Goal: Find specific page/section: Find specific page/section

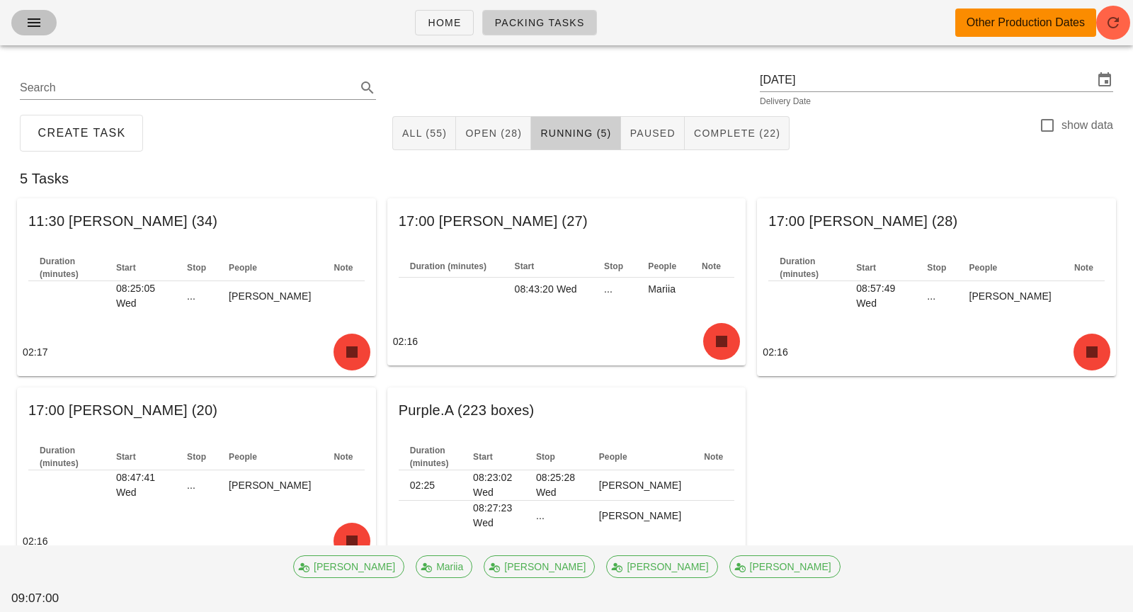
click at [30, 21] on icon "button" at bounding box center [33, 22] width 17 height 17
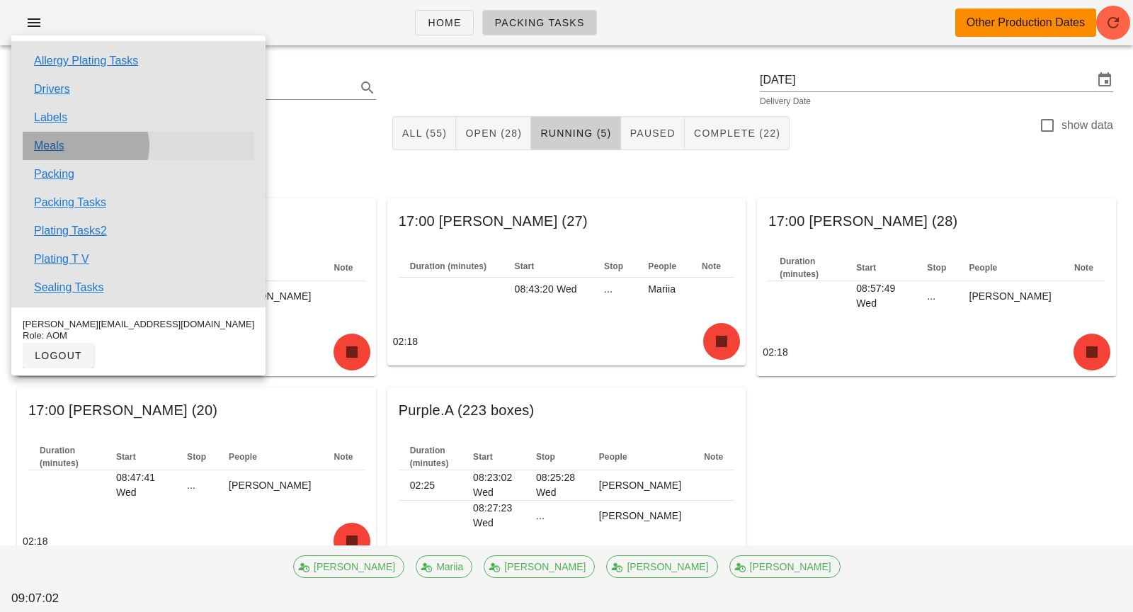
click at [51, 147] on link "Meals" at bounding box center [49, 145] width 30 height 17
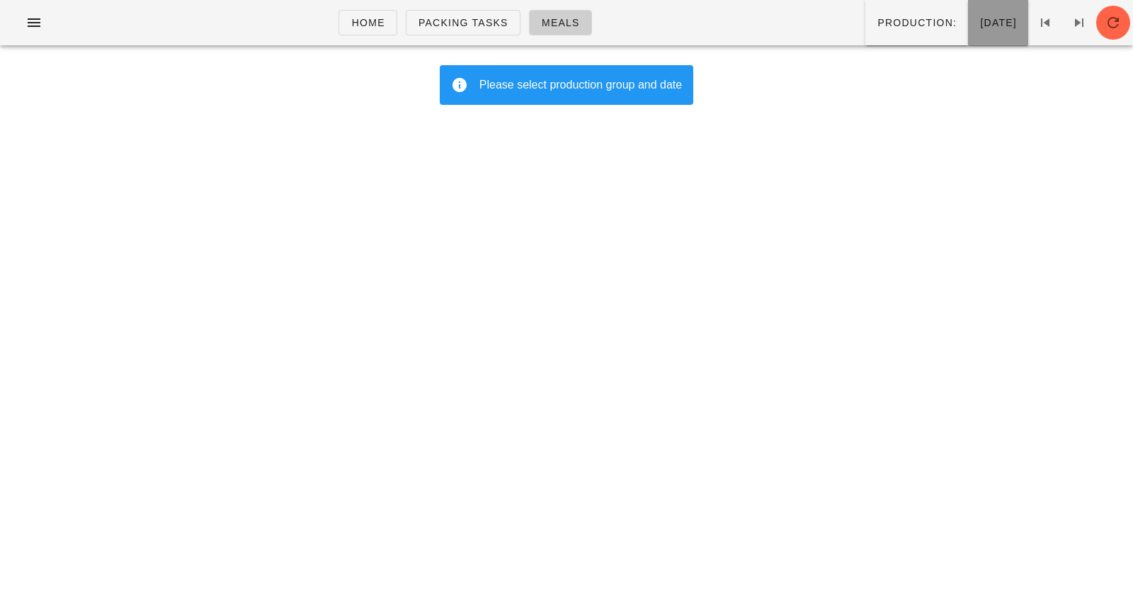
click at [979, 21] on span "[DATE]" at bounding box center [998, 22] width 38 height 11
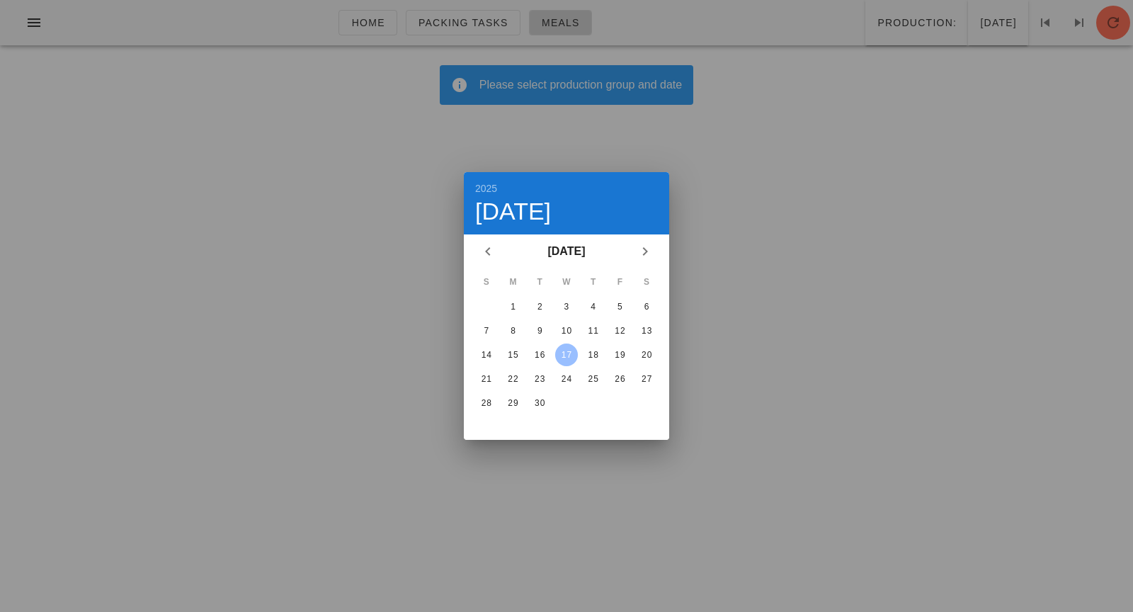
click at [489, 165] on div at bounding box center [566, 306] width 1133 height 612
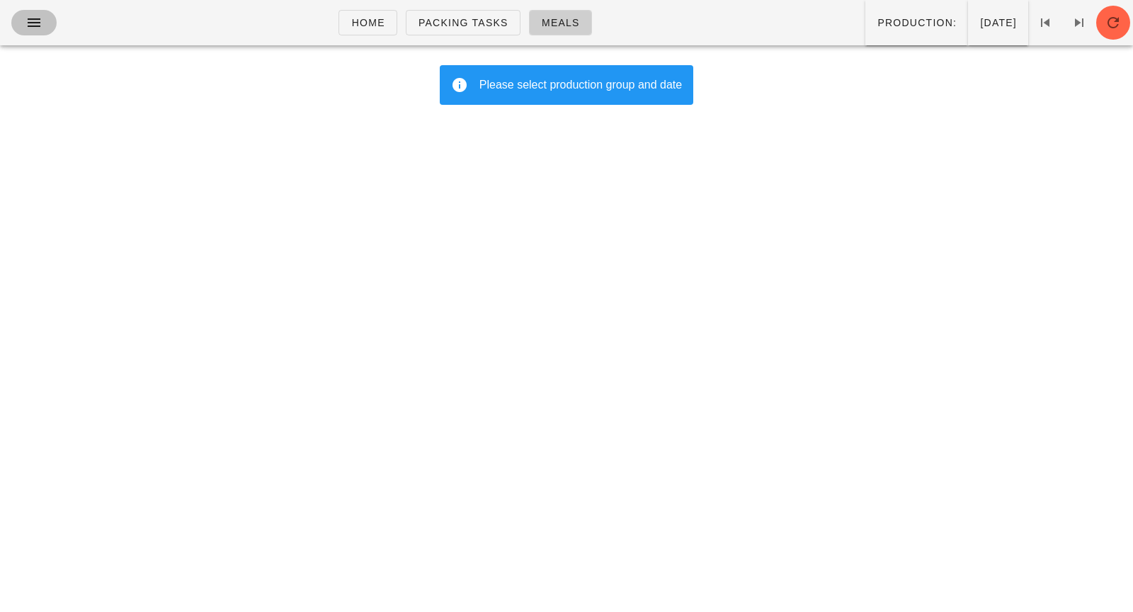
click at [42, 21] on span "button" at bounding box center [34, 22] width 23 height 17
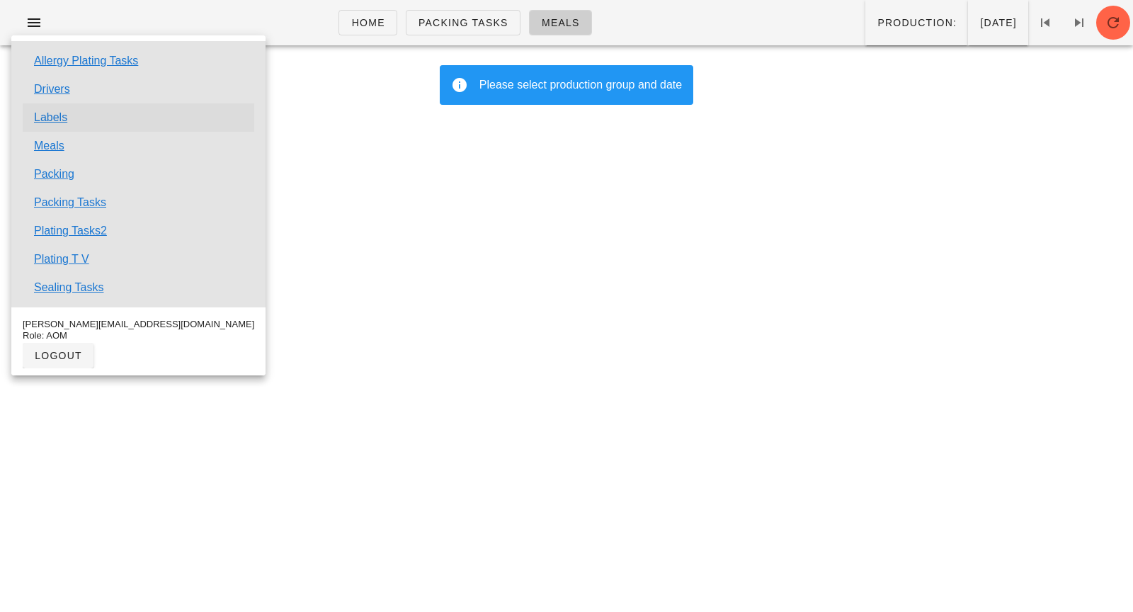
click at [60, 124] on link "Labels" at bounding box center [50, 117] width 33 height 17
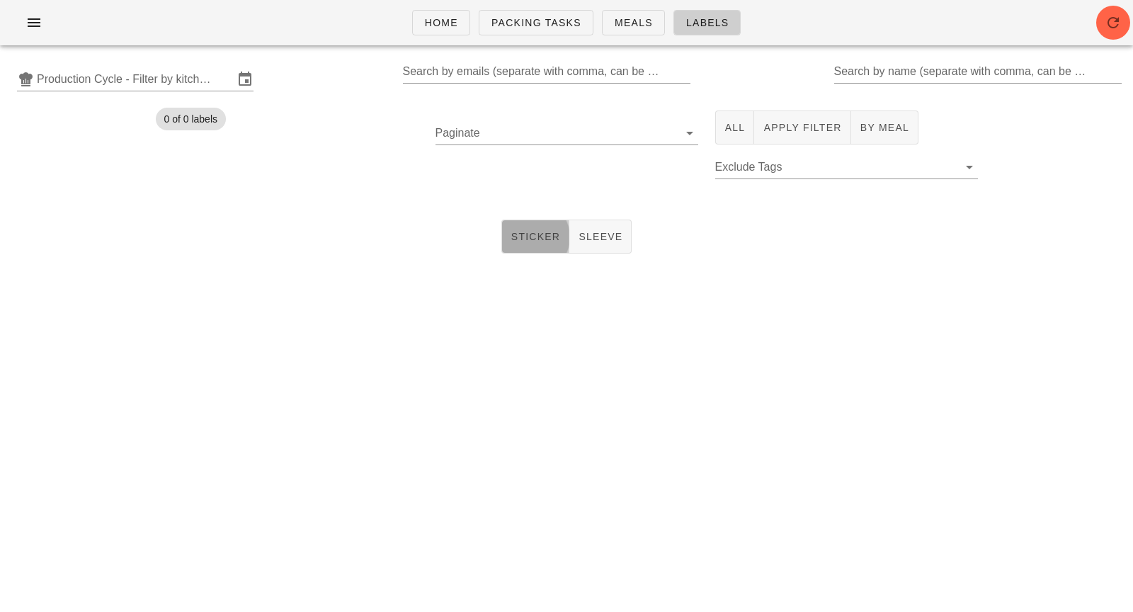
click at [557, 231] on span "Sticker" at bounding box center [535, 236] width 50 height 11
click at [214, 71] on input "text" at bounding box center [135, 79] width 197 height 23
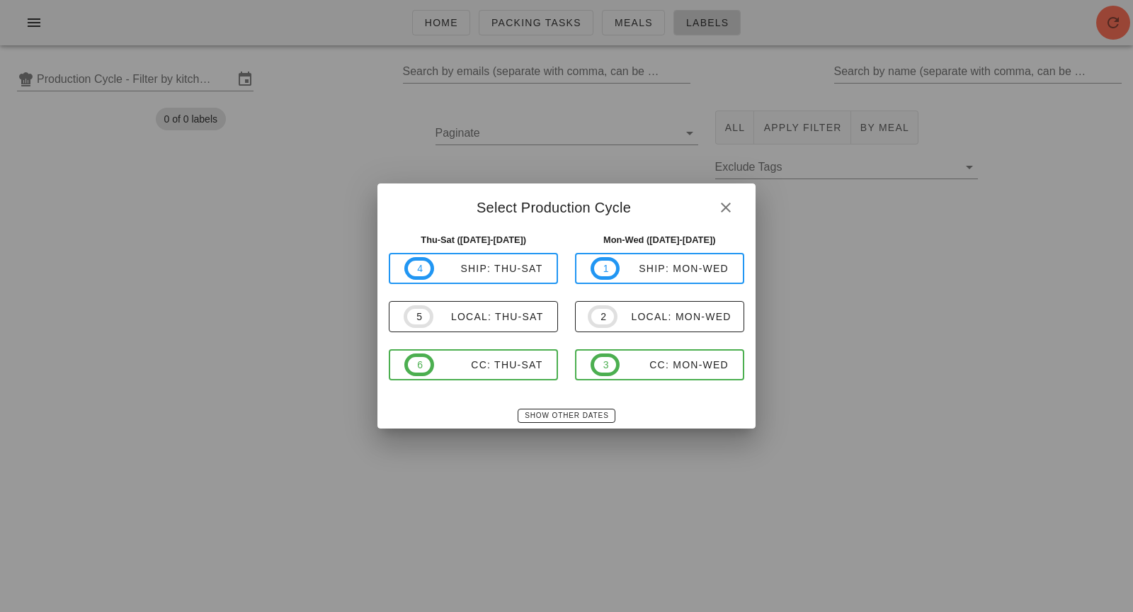
click at [521, 337] on div "4 ship: Thu-Sat 5 local: Thu-Sat 6 CC: Thu-Sat" at bounding box center [473, 316] width 169 height 127
click at [517, 311] on div "local: Thu-Sat" at bounding box center [488, 316] width 110 height 11
type input "local: Thu-Sat ([DATE]-[DATE])"
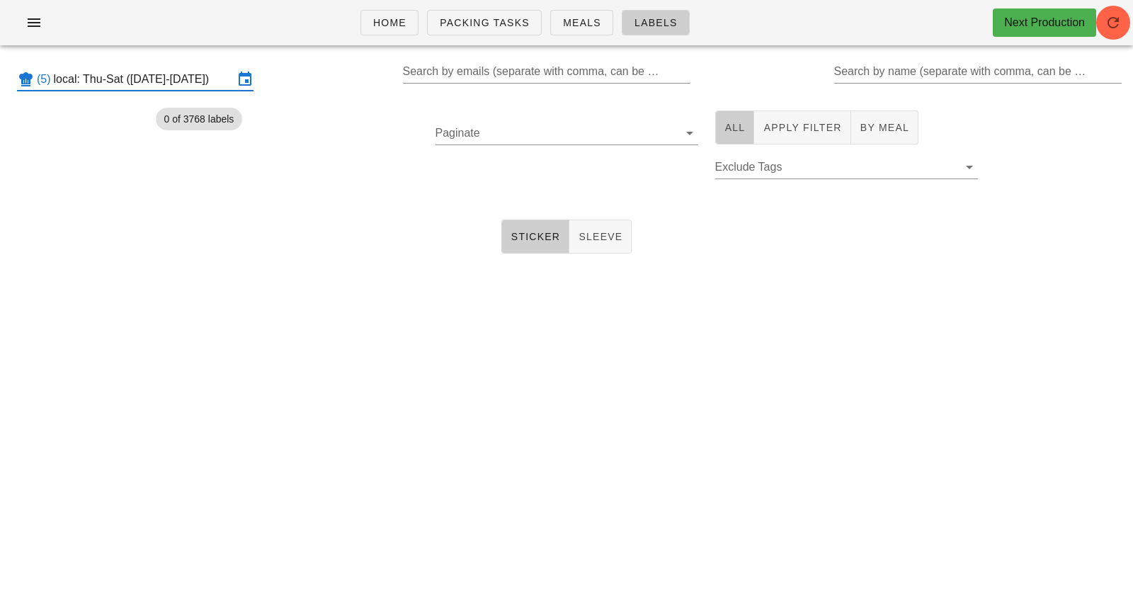
click at [724, 127] on span "All" at bounding box center [734, 127] width 21 height 11
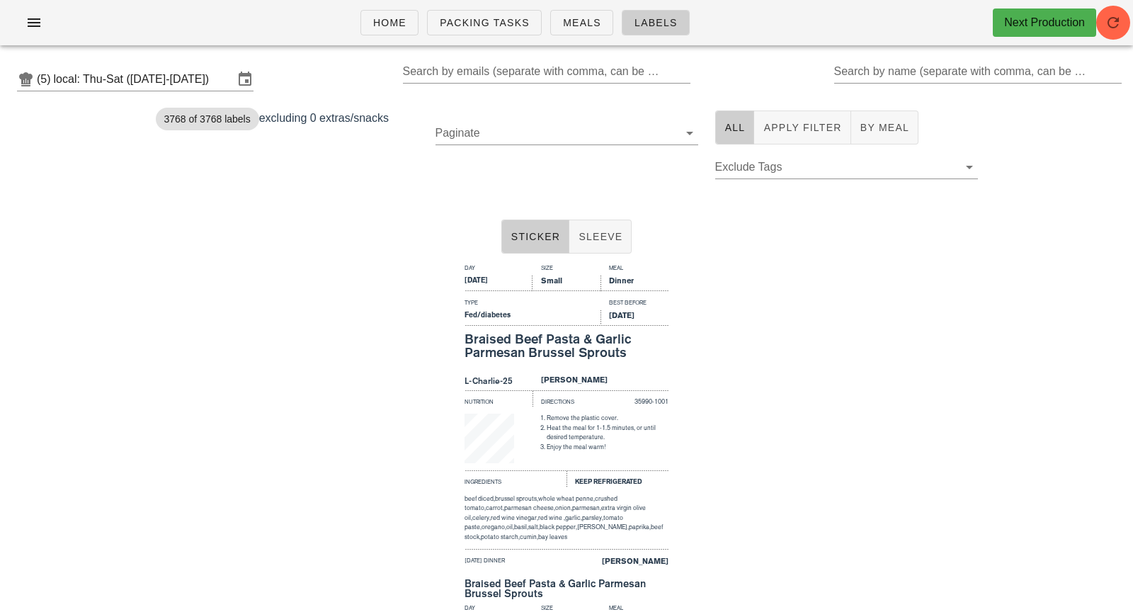
click at [790, 370] on div "Day Size Meal [DATE] Small Dinner Type Best Before Fed/diabetes [DATE] Braised …" at bounding box center [566, 429] width 1133 height 340
click at [890, 80] on input "Search by name (separate with comma, can be partial)" at bounding box center [976, 71] width 285 height 23
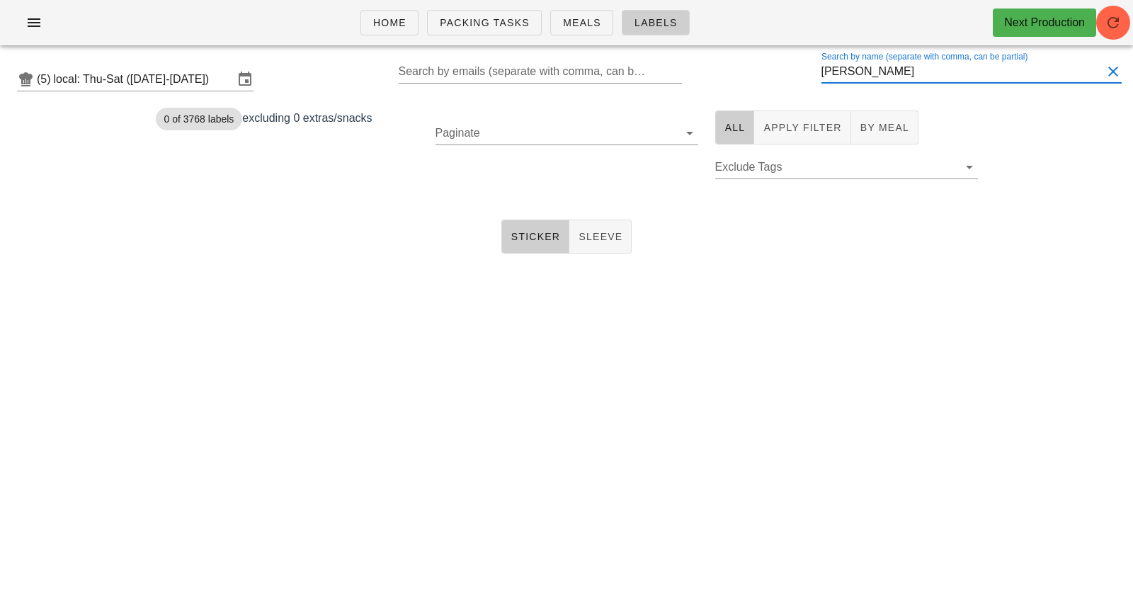
scroll to position [1, 0]
drag, startPoint x: 873, startPoint y: 78, endPoint x: 825, endPoint y: 78, distance: 47.4
click at [825, 78] on div "(5) local: Thu-Sat ([DATE]-[DATE]) Search by emails (separate with comma, can b…" at bounding box center [566, 79] width 1133 height 45
click at [864, 76] on input "[PERSON_NAME]" at bounding box center [961, 71] width 281 height 23
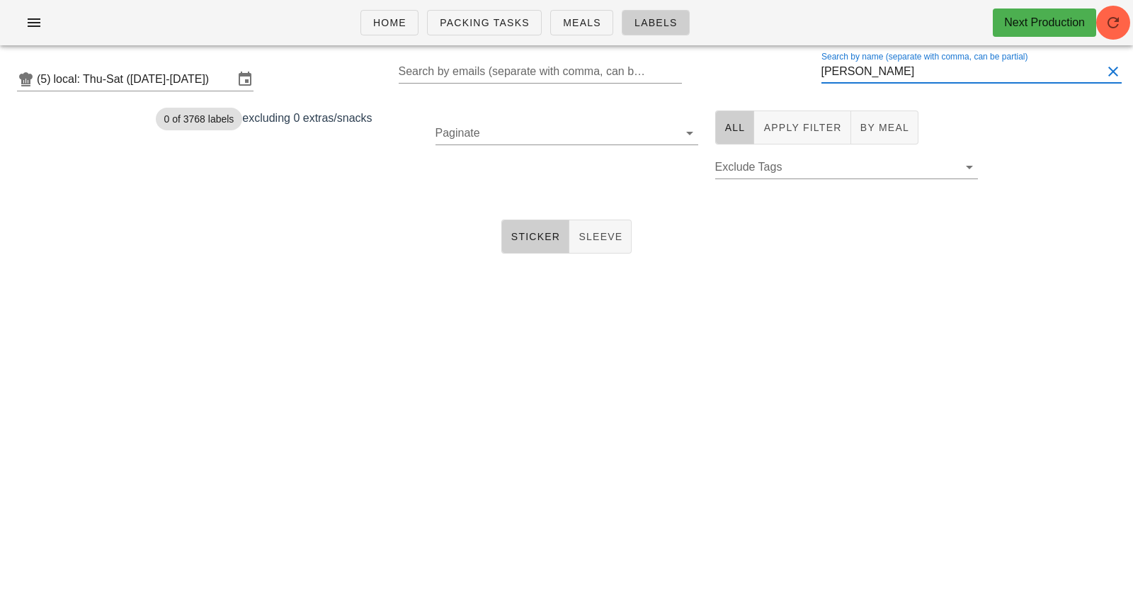
click at [864, 76] on input "[PERSON_NAME]" at bounding box center [961, 71] width 281 height 23
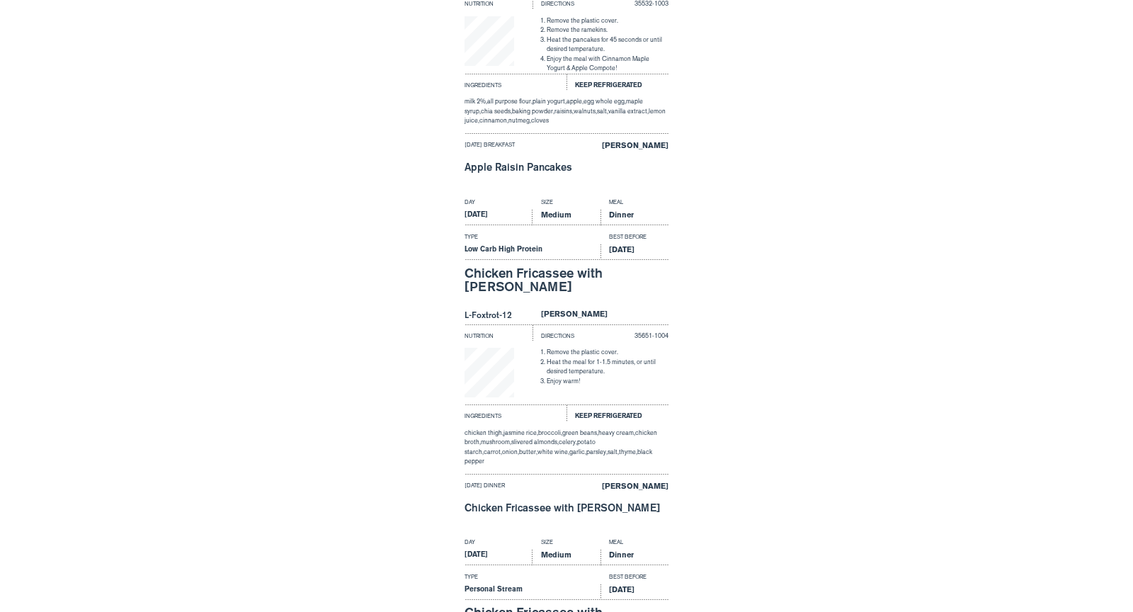
scroll to position [1087, 0]
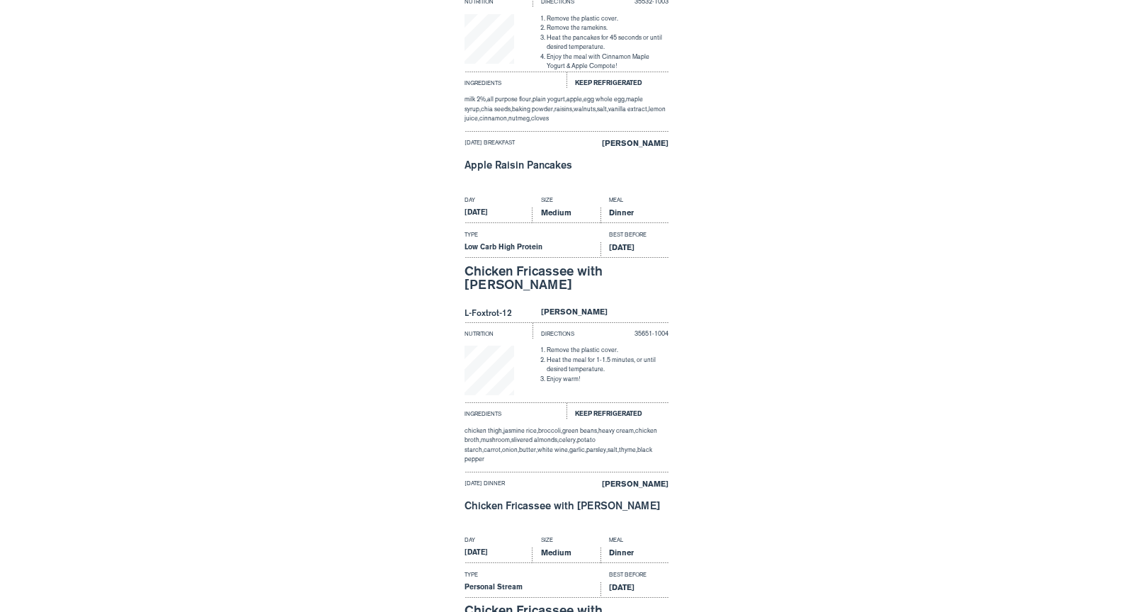
type input "duf"
drag, startPoint x: 760, startPoint y: 76, endPoint x: 762, endPoint y: -96, distance: 172.7
click at [762, 0] on html "Home Packing Tasks Meals Labels Next Production (5) local: Thu-Sat ([DATE]-[DAT…" at bounding box center [566, 259] width 1133 height 2694
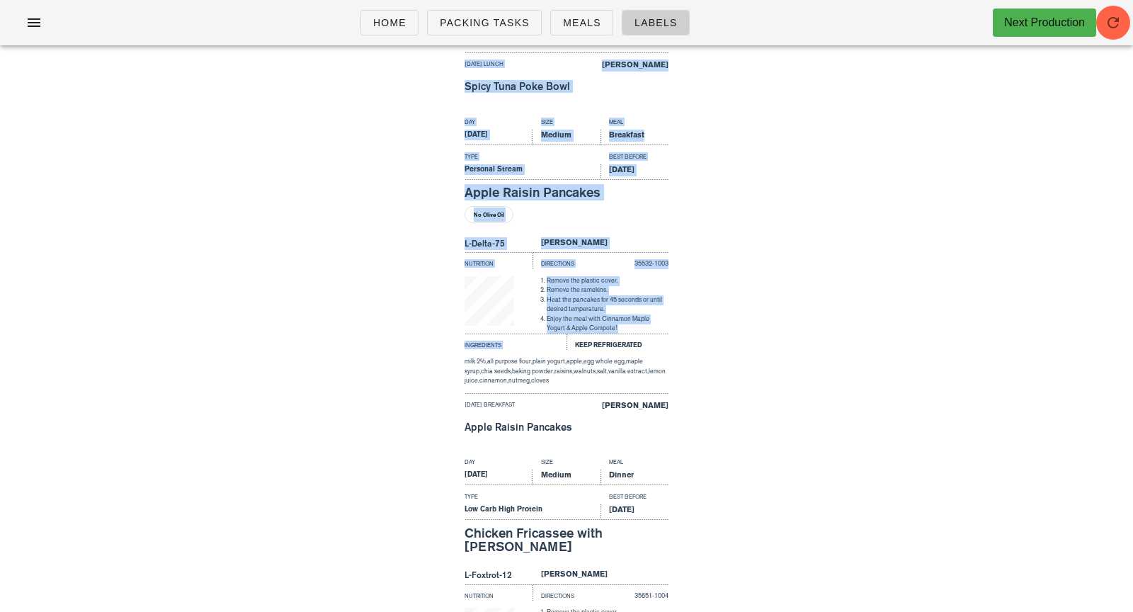
click at [785, 210] on div "Day Size Meal [DATE] Medium Breakfast Type Best Before Personal Stream [DATE] A…" at bounding box center [566, 283] width 1133 height 340
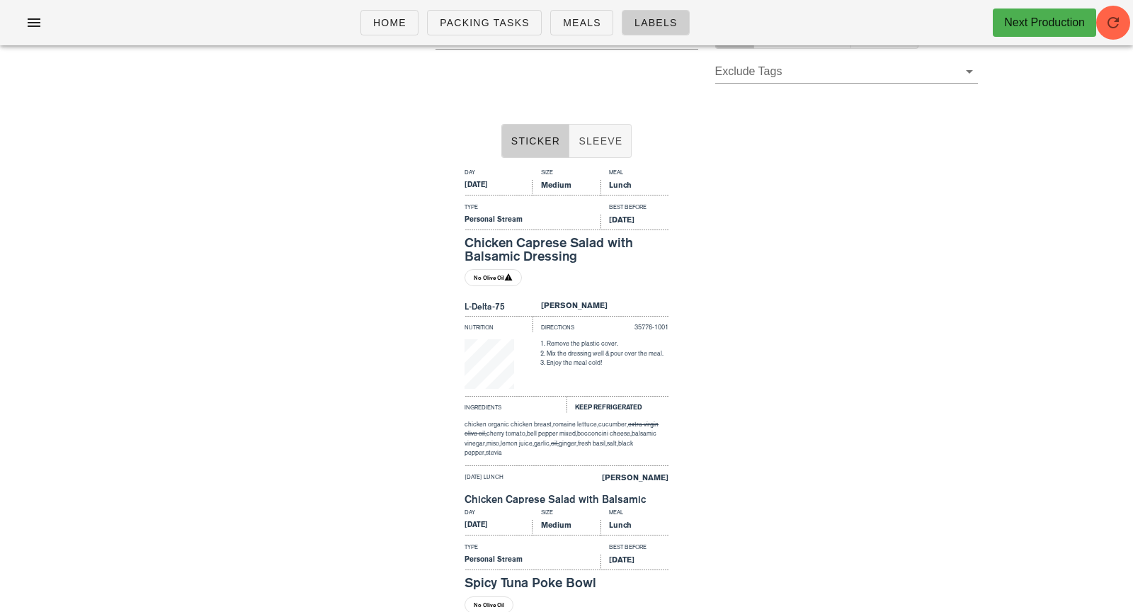
scroll to position [0, 0]
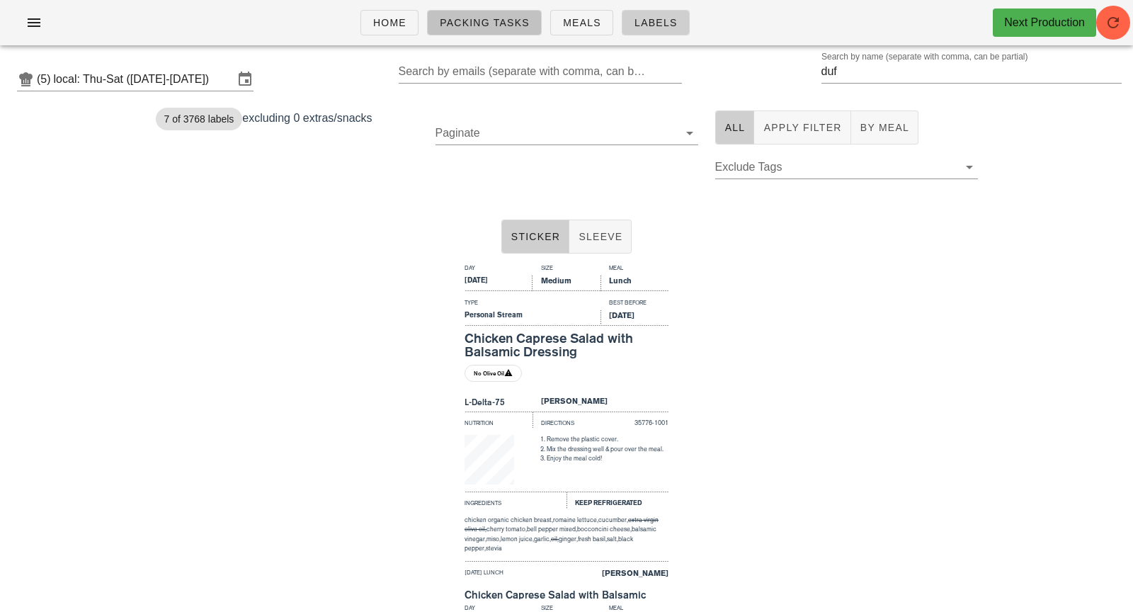
click at [483, 13] on link "Packing Tasks" at bounding box center [484, 22] width 115 height 25
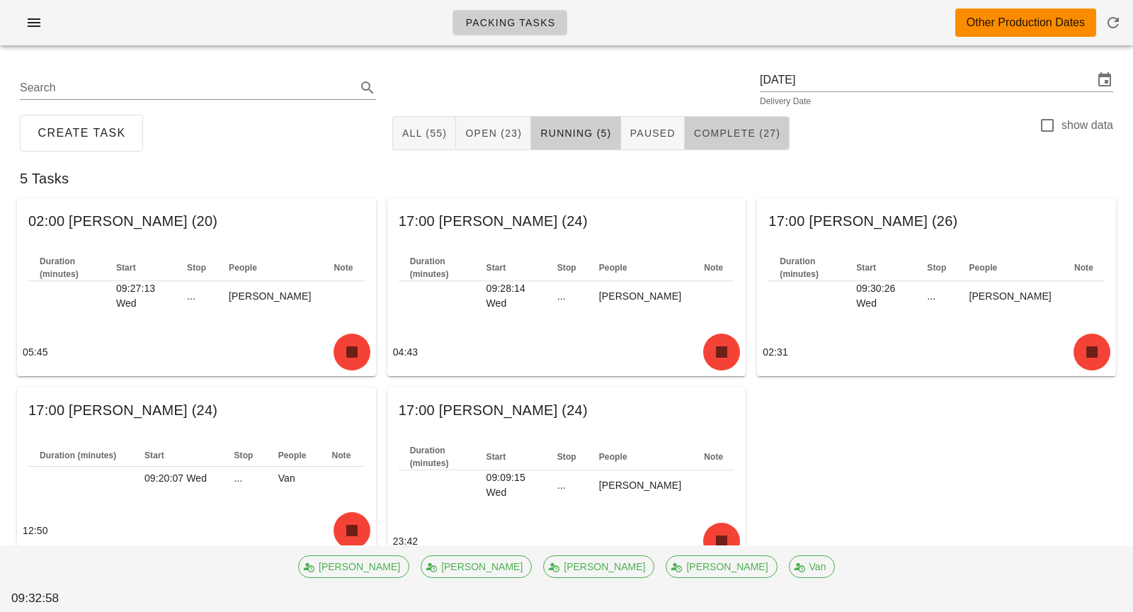
click at [730, 148] on button "Complete (27)" at bounding box center [736, 133] width 105 height 34
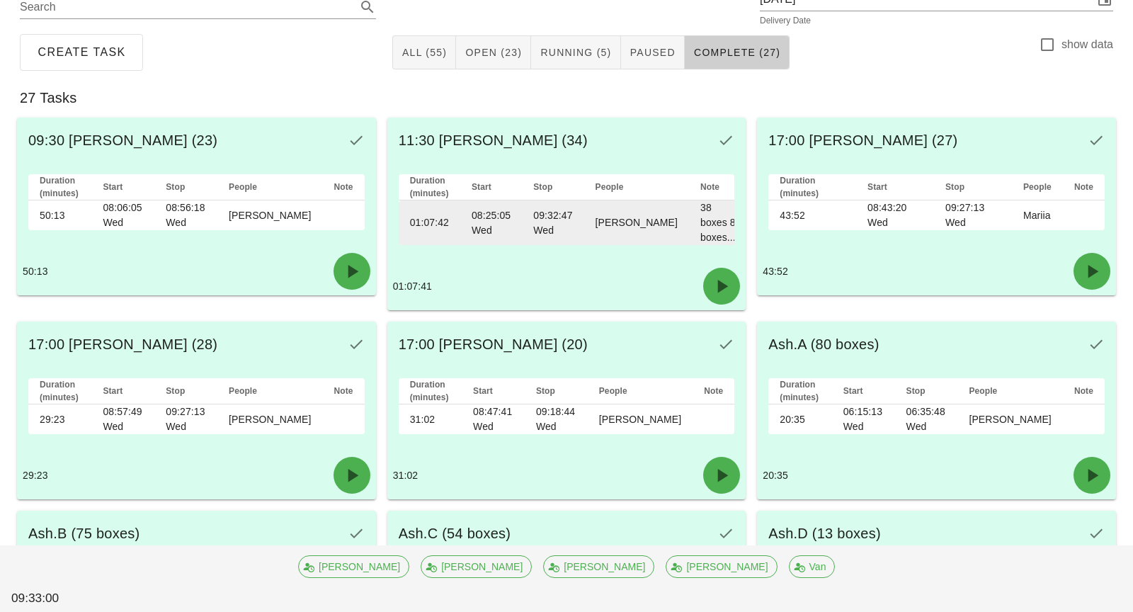
scroll to position [83, 0]
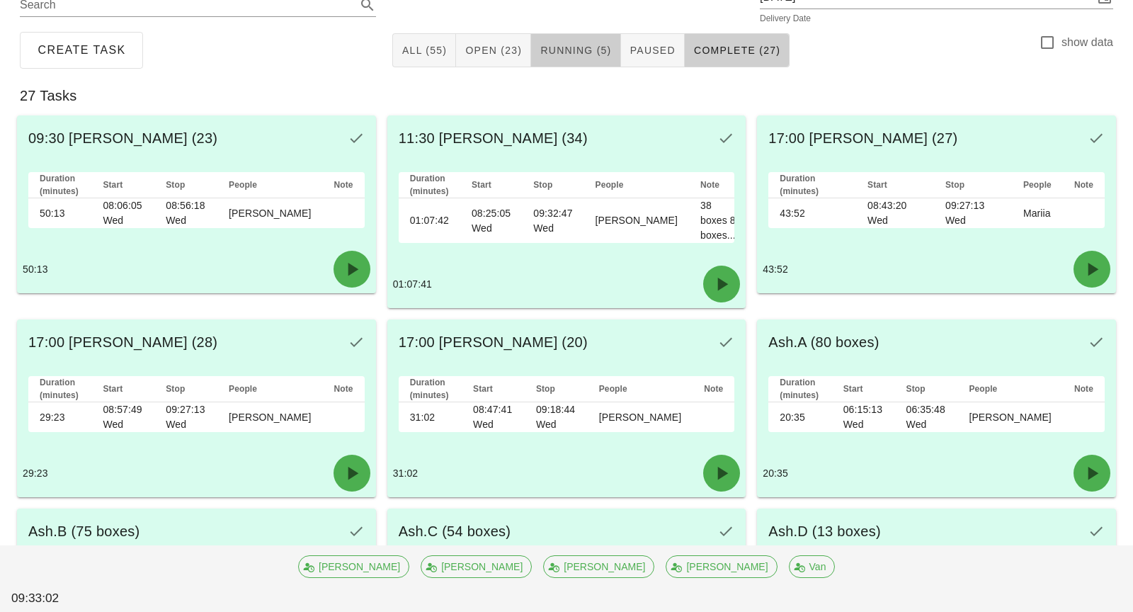
click at [583, 57] on button "Running (5)" at bounding box center [575, 50] width 89 height 34
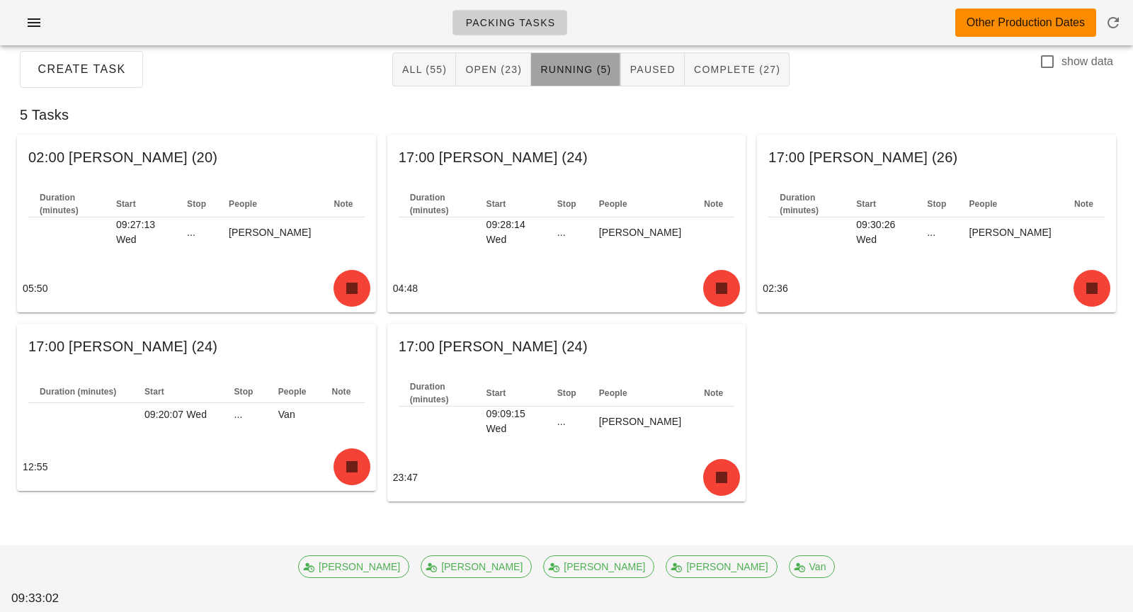
scroll to position [42, 0]
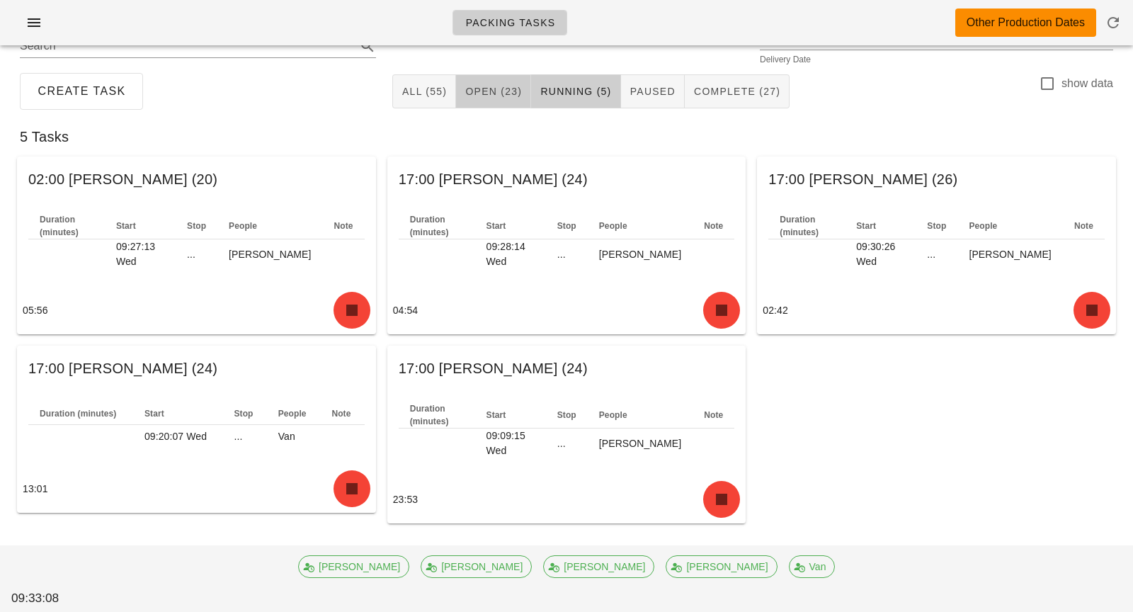
click at [476, 89] on span "Open (23)" at bounding box center [492, 91] width 57 height 11
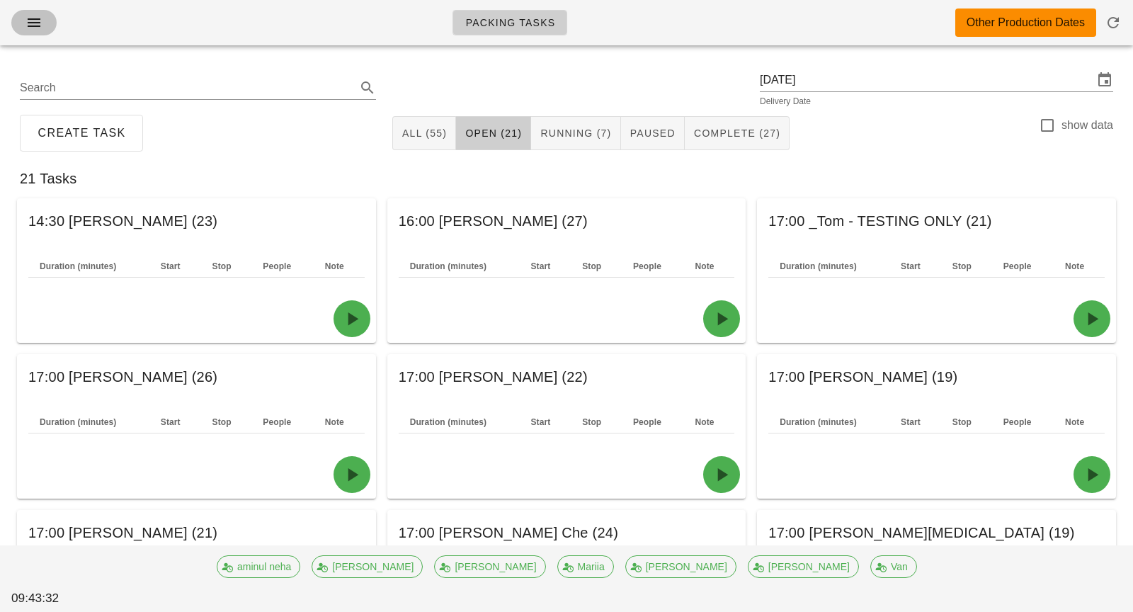
click at [39, 25] on icon "button" at bounding box center [33, 22] width 17 height 17
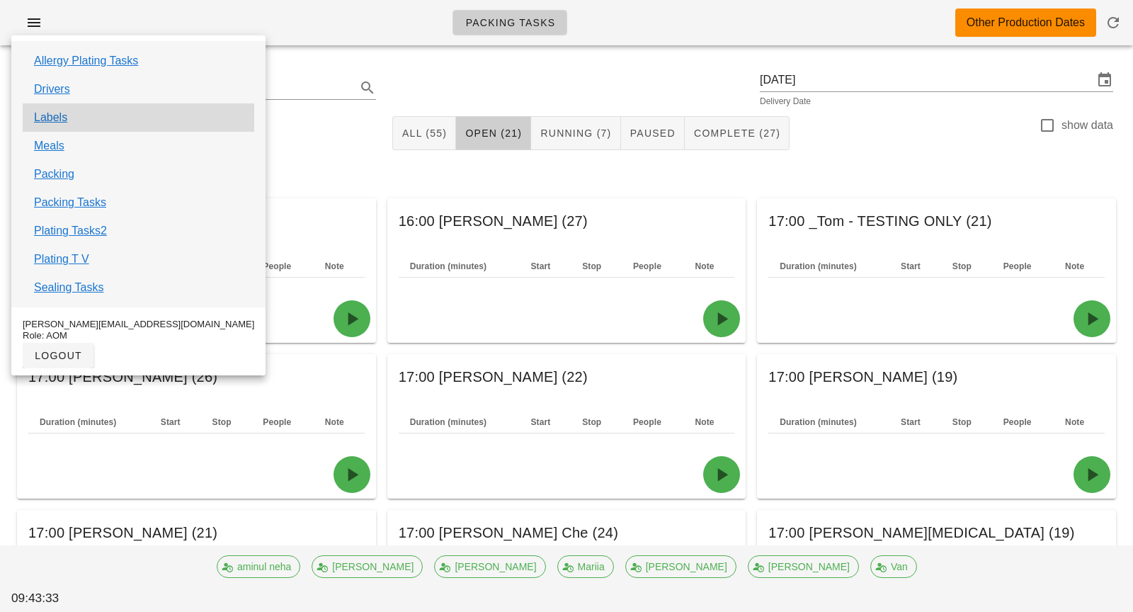
click at [72, 123] on div "Labels" at bounding box center [138, 117] width 231 height 28
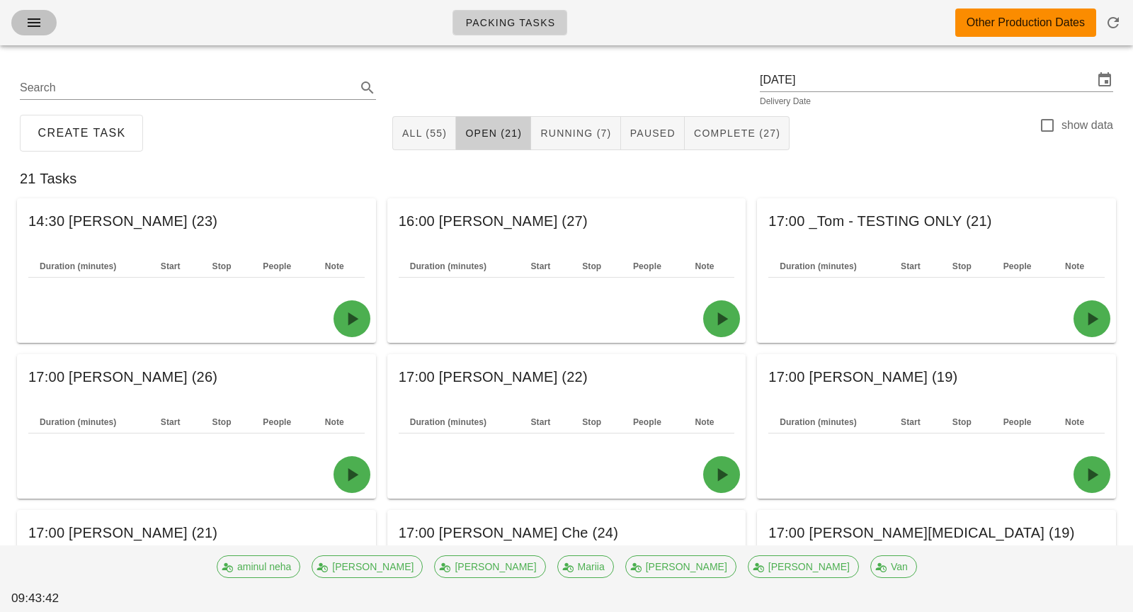
click at [32, 20] on icon "button" at bounding box center [33, 22] width 17 height 17
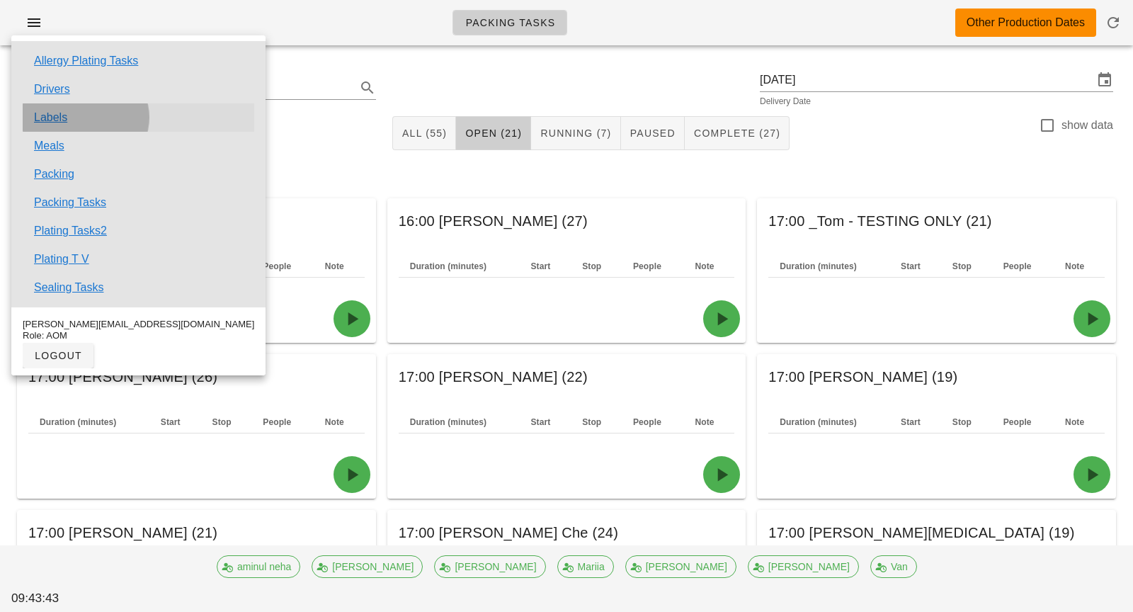
click at [58, 113] on link "Labels" at bounding box center [50, 117] width 33 height 17
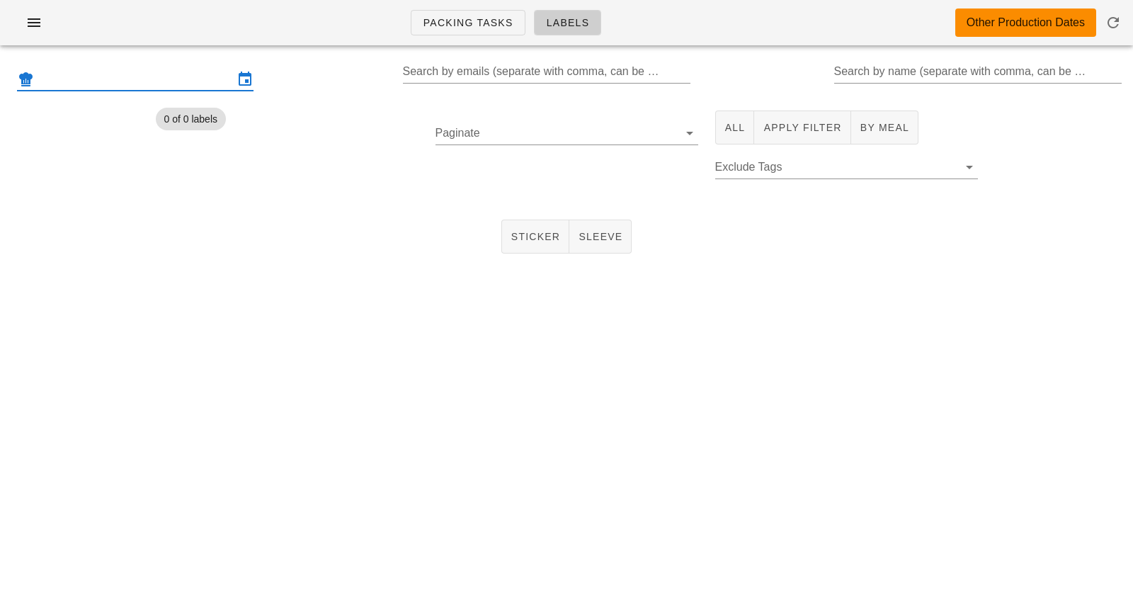
click at [142, 74] on input "text" at bounding box center [135, 79] width 197 height 23
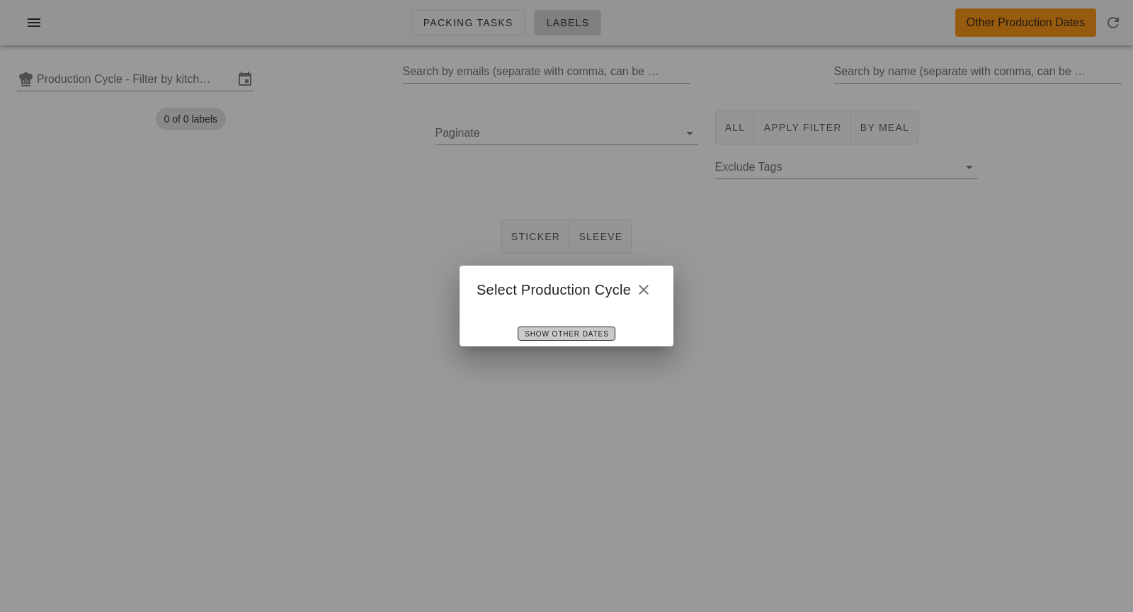
click at [541, 334] on span "Show Other Dates" at bounding box center [566, 334] width 84 height 8
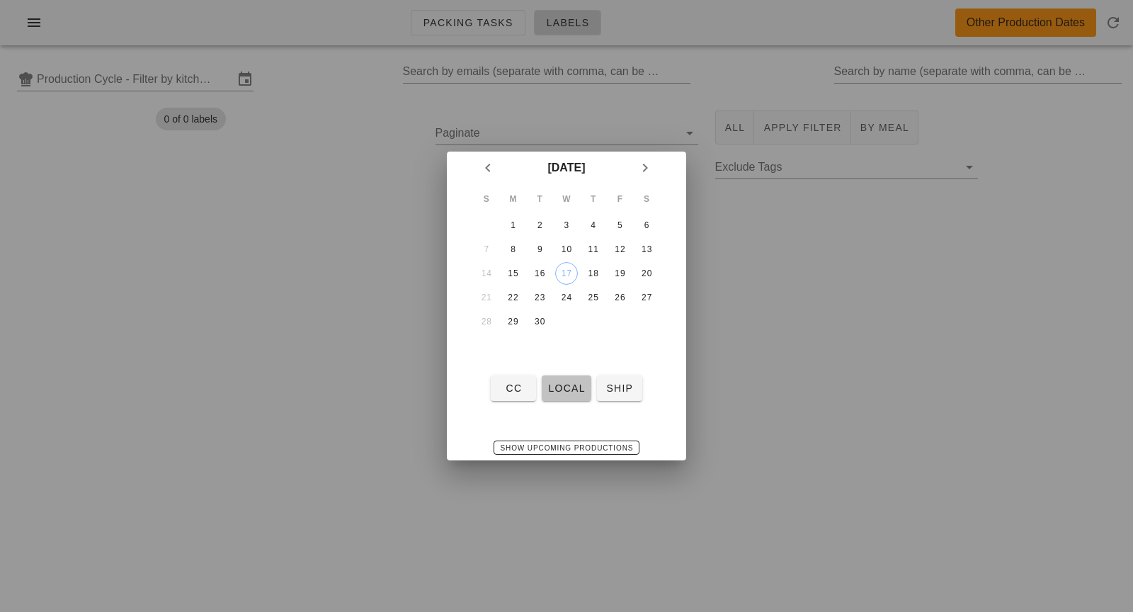
click at [578, 383] on span "local" at bounding box center [566, 387] width 38 height 11
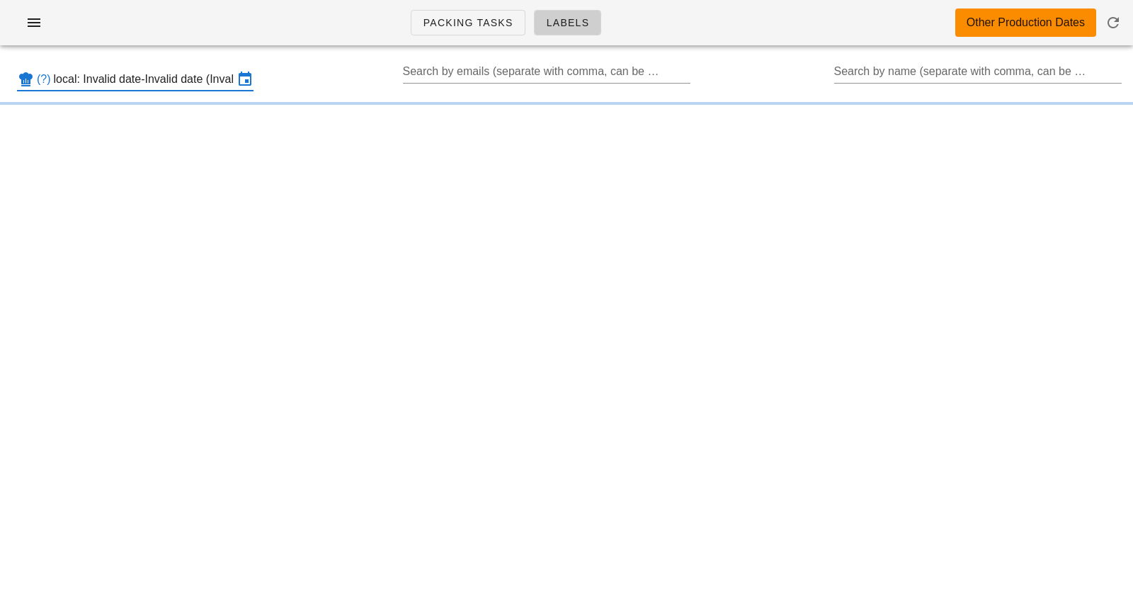
scroll to position [0, 100]
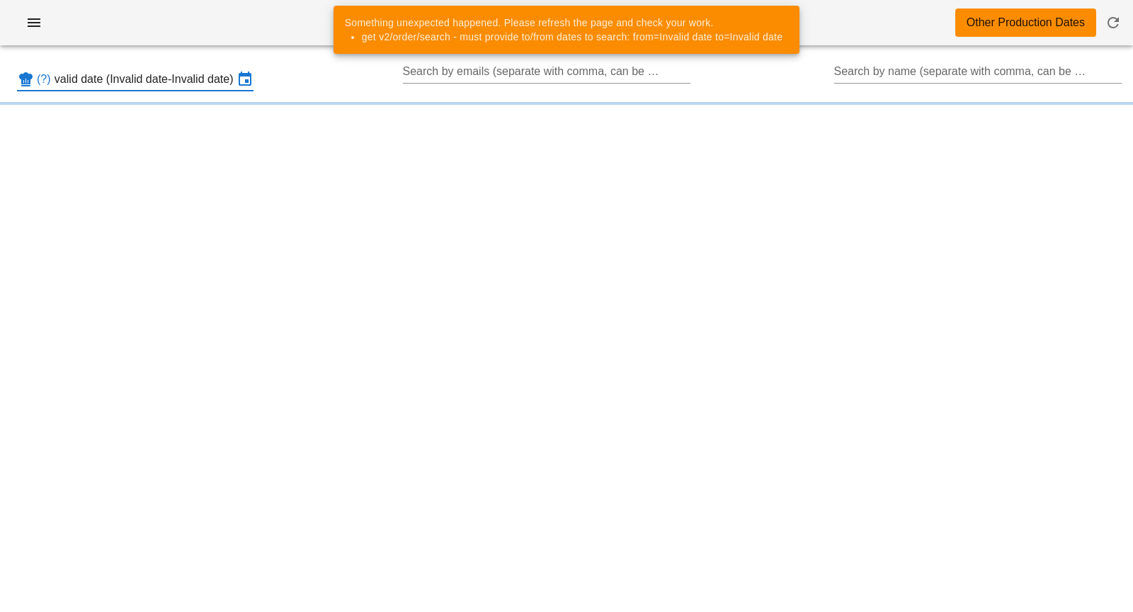
click at [128, 79] on input "local: Invalid date-Invalid date (Invalid date-Invalid date)" at bounding box center [144, 79] width 180 height 23
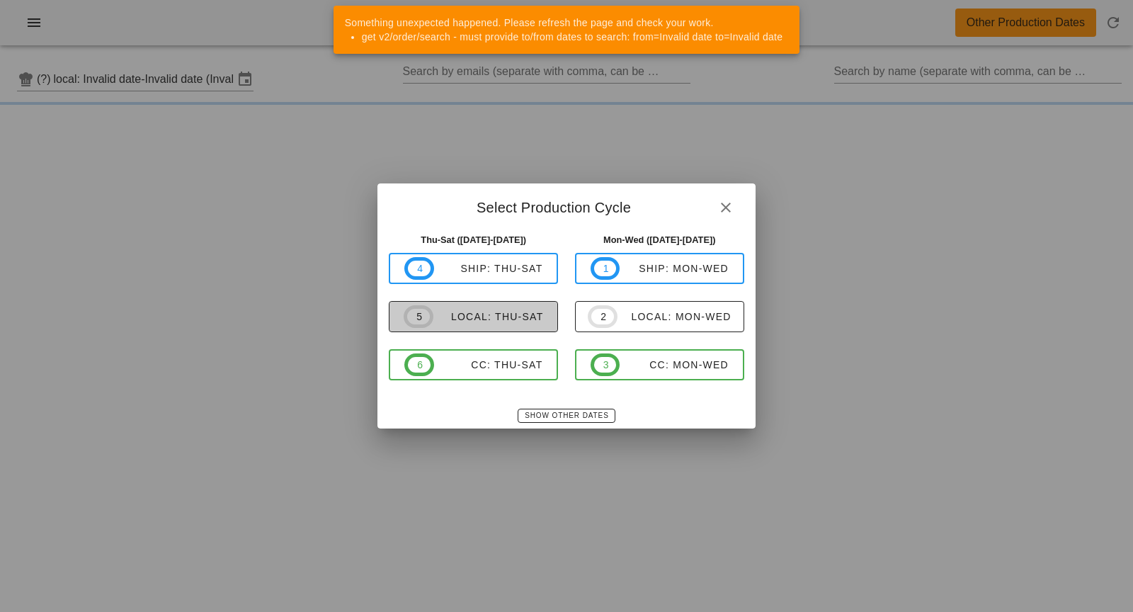
click at [506, 313] on div "local: Thu-Sat" at bounding box center [488, 316] width 110 height 11
type input "local: Thu-Sat ([DATE]-[DATE])"
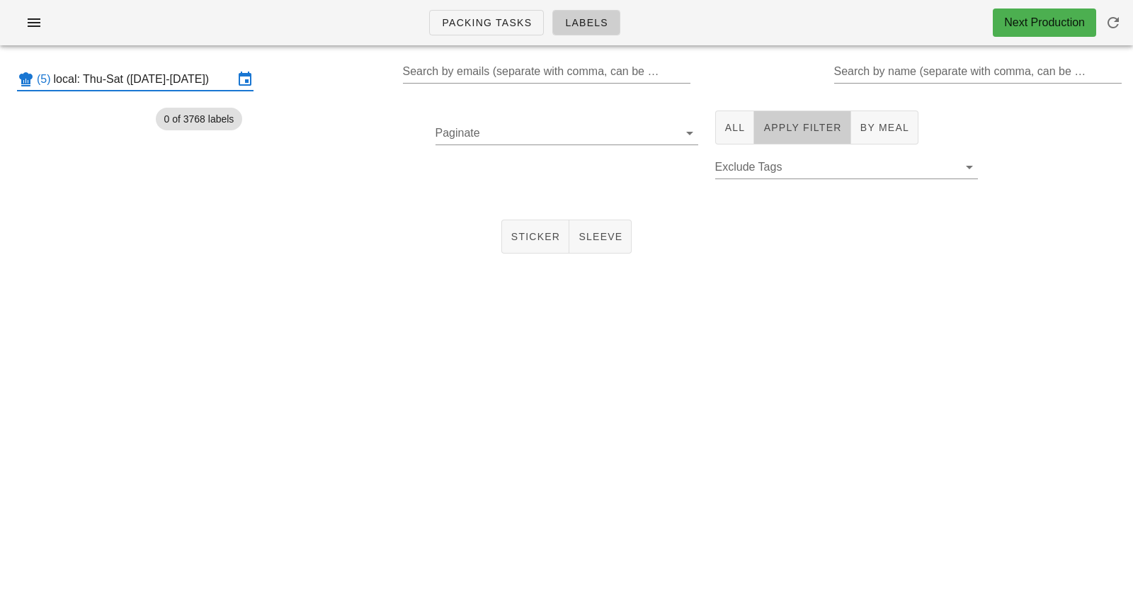
click at [827, 124] on span "Apply Filter" at bounding box center [801, 127] width 79 height 11
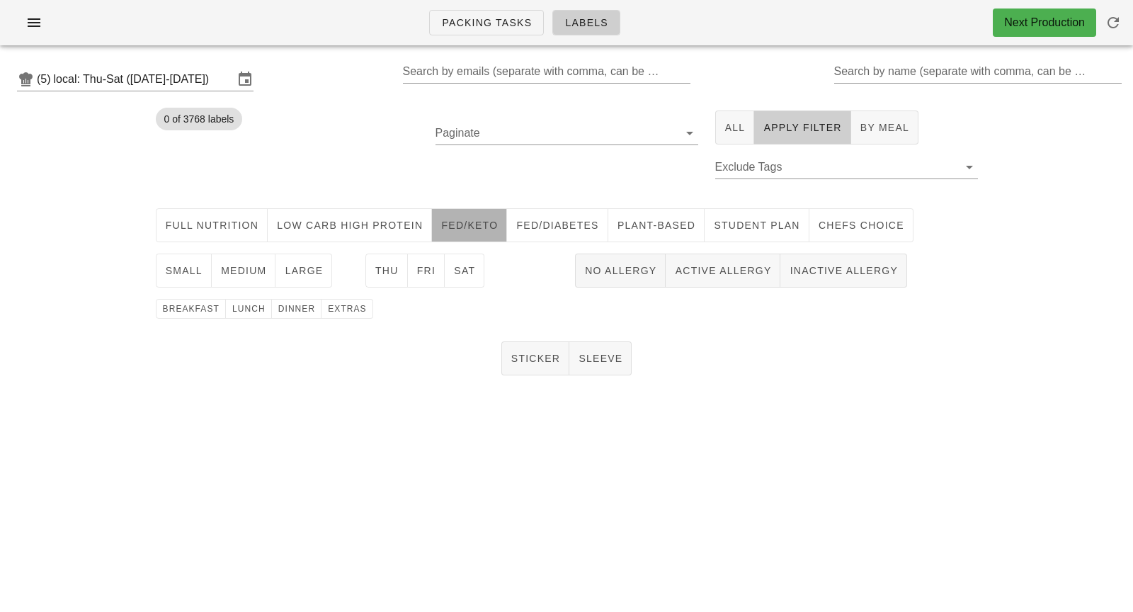
click at [457, 227] on span "Fed/keto" at bounding box center [468, 224] width 57 height 11
click at [188, 278] on button "small" at bounding box center [184, 270] width 56 height 34
click at [400, 269] on button "Thu" at bounding box center [386, 270] width 42 height 34
click at [247, 309] on span "lunch" at bounding box center [248, 309] width 34 height 10
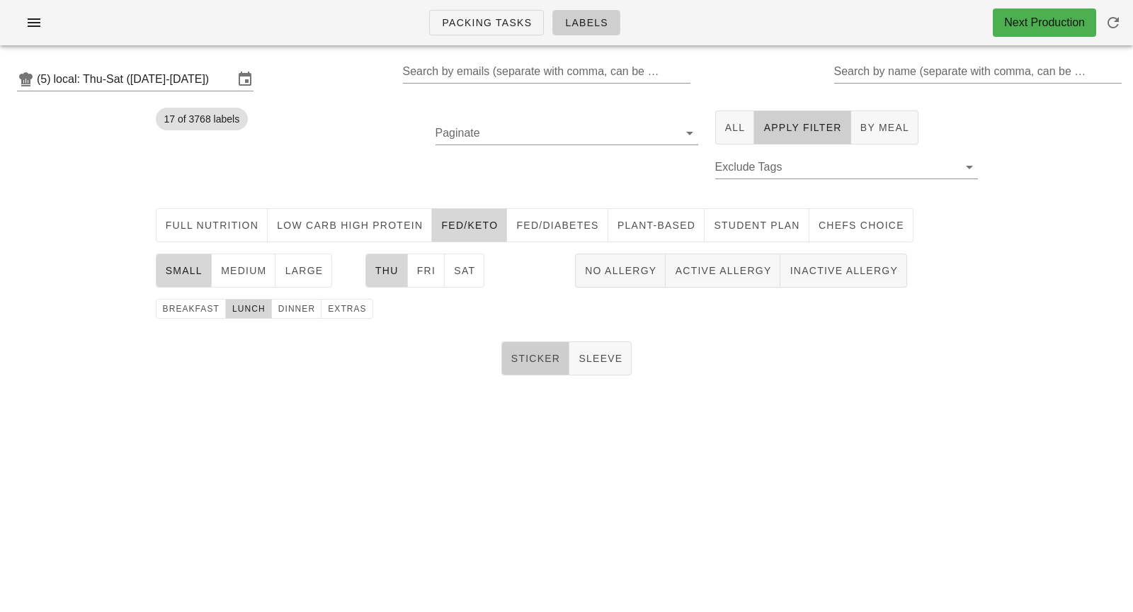
click at [537, 357] on span "Sticker" at bounding box center [535, 358] width 50 height 11
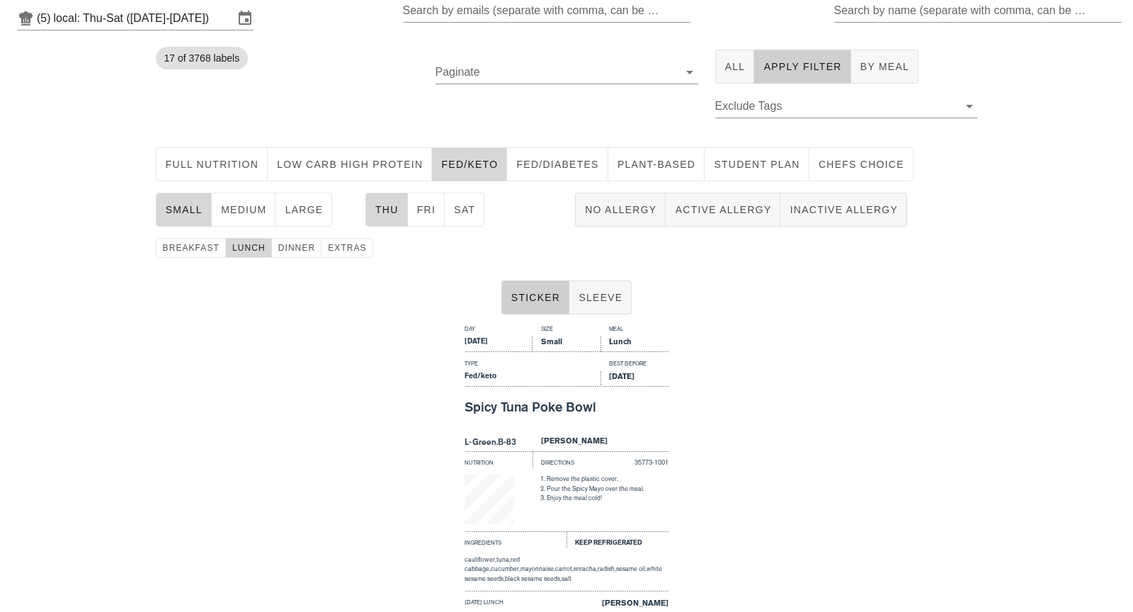
scroll to position [62, 0]
click at [912, 8] on input "Search by name (separate with comma, can be partial)" at bounding box center [976, 9] width 285 height 23
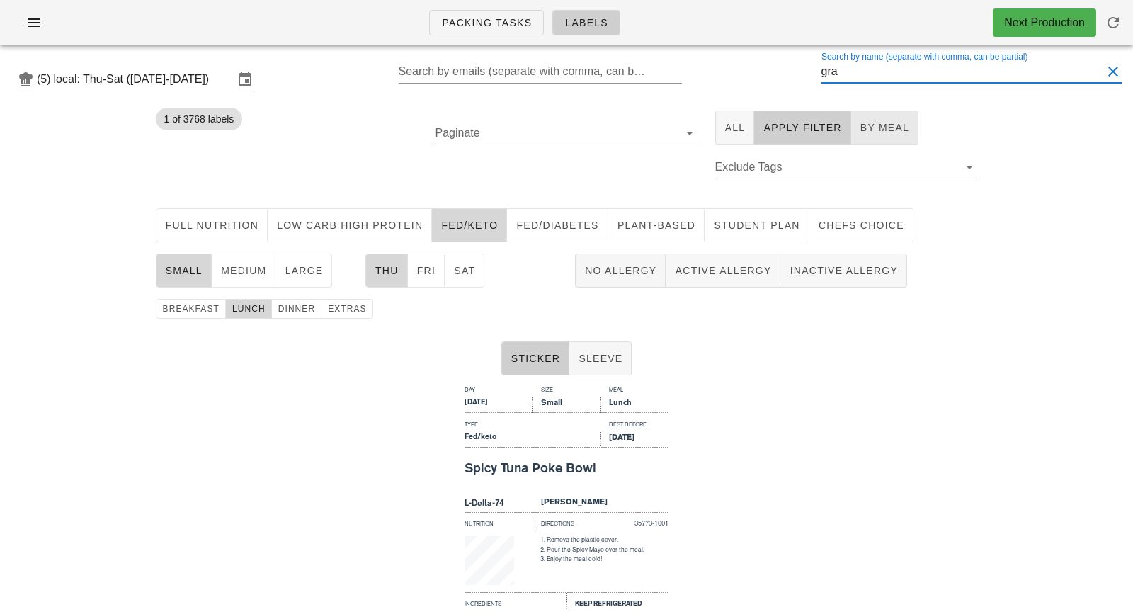
type input "gra"
